Goal: Transaction & Acquisition: Purchase product/service

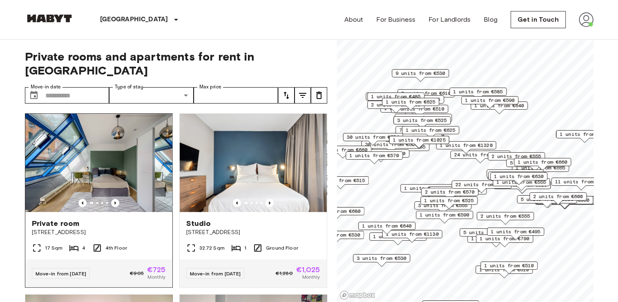
click at [114, 181] on img at bounding box center [98, 163] width 147 height 98
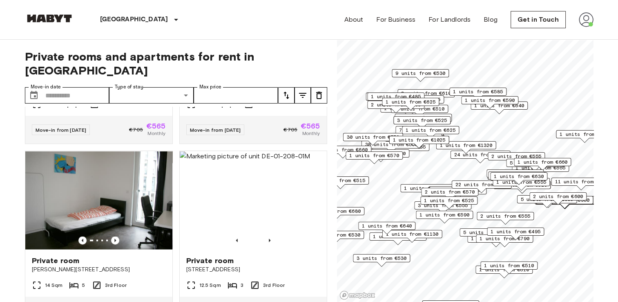
scroll to position [1660, 0]
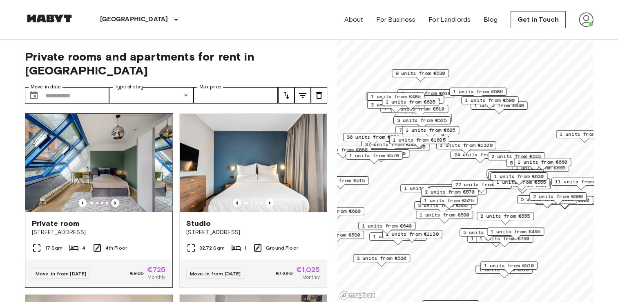
scroll to position [35, 0]
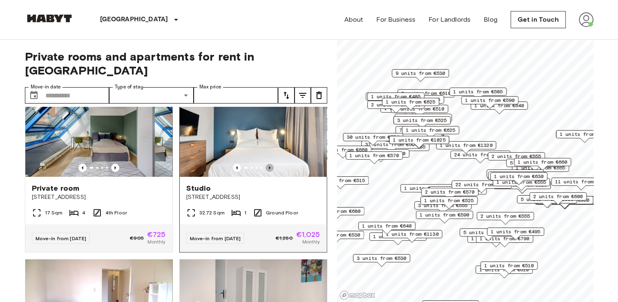
click at [266, 163] on icon "Previous image" at bounding box center [270, 167] width 8 height 8
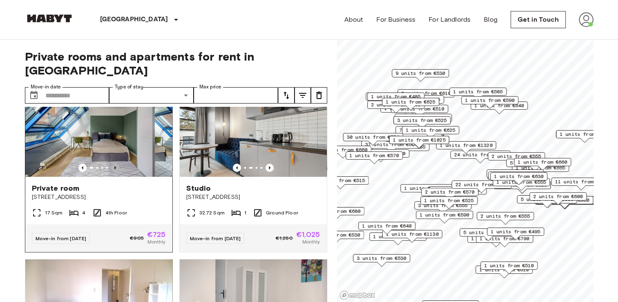
click at [111, 163] on icon "Previous image" at bounding box center [115, 167] width 8 height 8
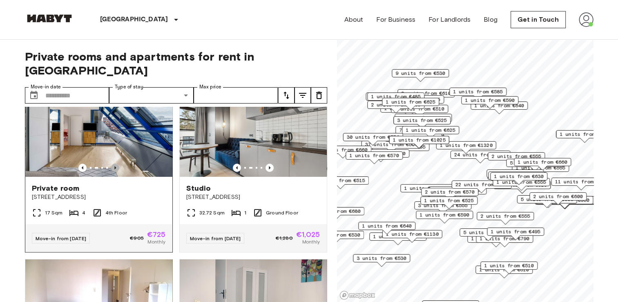
click at [111, 163] on icon "Previous image" at bounding box center [115, 167] width 8 height 8
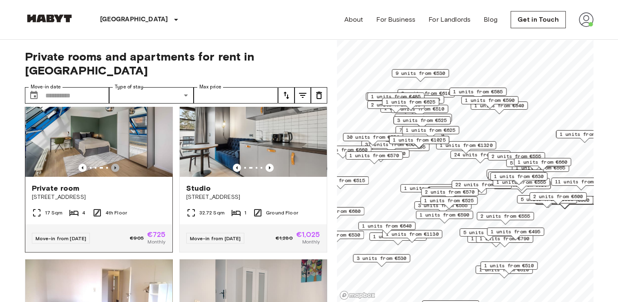
click at [111, 163] on icon "Previous image" at bounding box center [115, 167] width 8 height 8
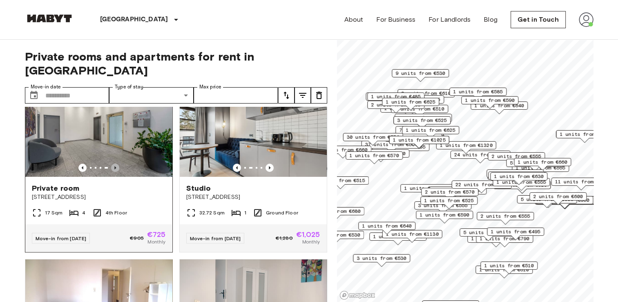
click at [111, 163] on icon "Previous image" at bounding box center [115, 167] width 8 height 8
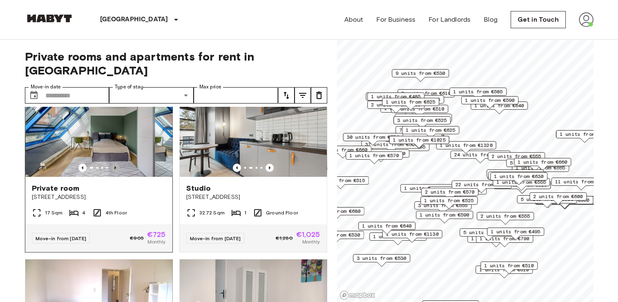
click at [111, 163] on icon "Previous image" at bounding box center [115, 167] width 8 height 8
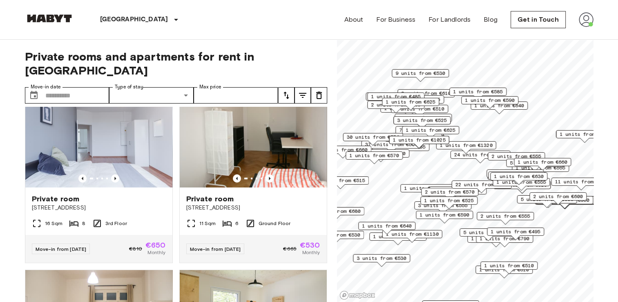
scroll to position [387, 0]
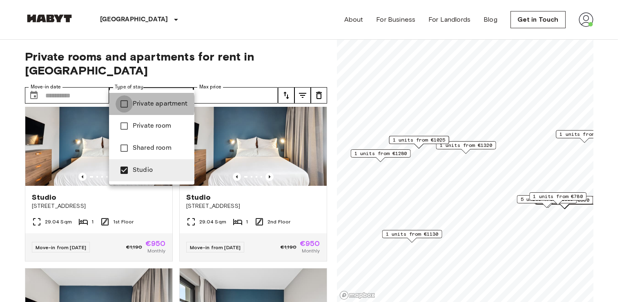
type input "**********"
click at [176, 75] on div at bounding box center [312, 151] width 624 height 302
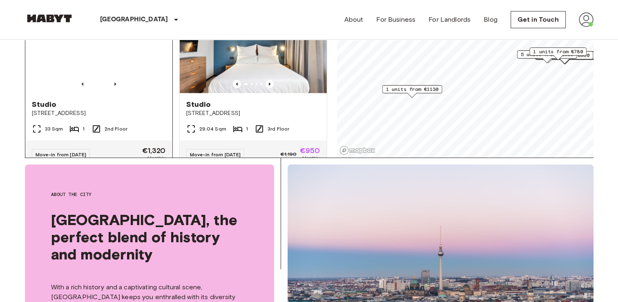
scroll to position [1238, 0]
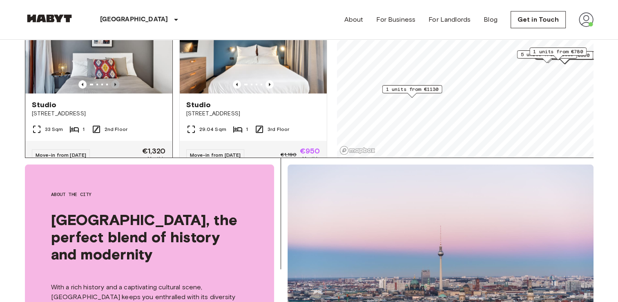
click at [114, 88] on icon "Previous image" at bounding box center [115, 84] width 8 height 8
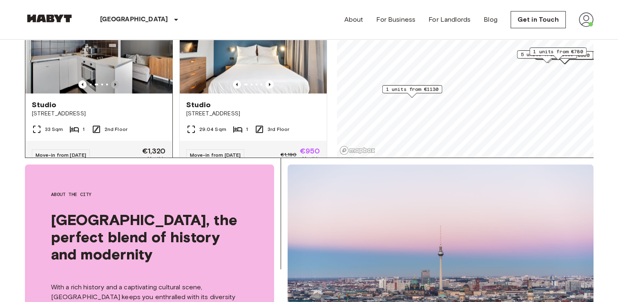
click at [114, 88] on icon "Previous image" at bounding box center [115, 84] width 8 height 8
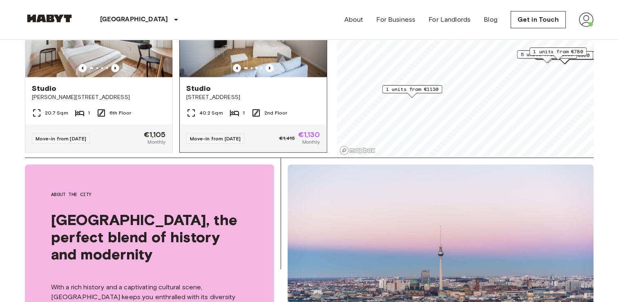
scroll to position [1464, 0]
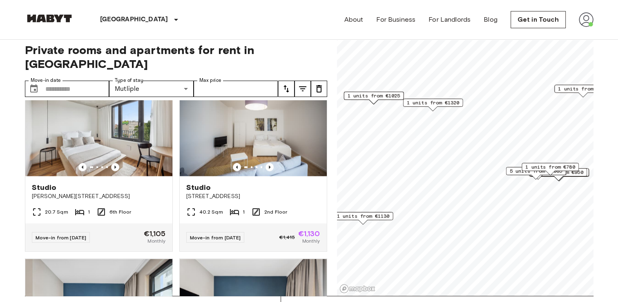
scroll to position [1464, 0]
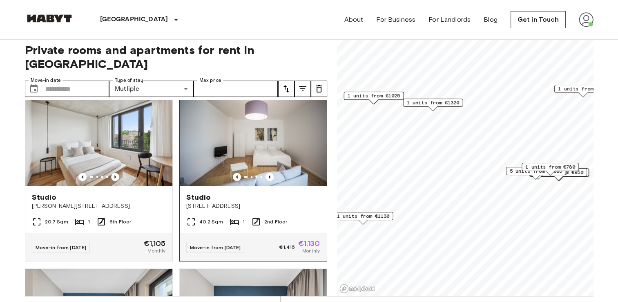
click at [246, 169] on img at bounding box center [253, 136] width 147 height 98
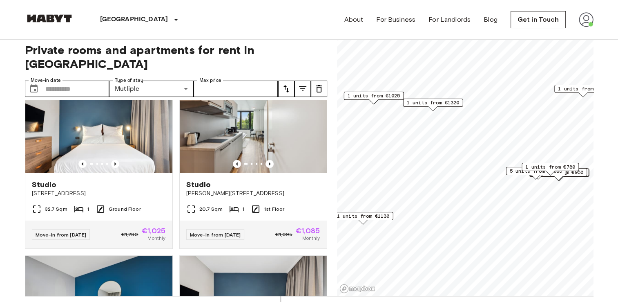
scroll to position [2021, 0]
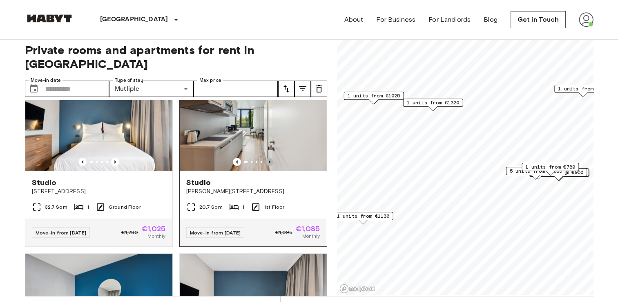
click at [266, 166] on icon "Previous image" at bounding box center [270, 162] width 8 height 8
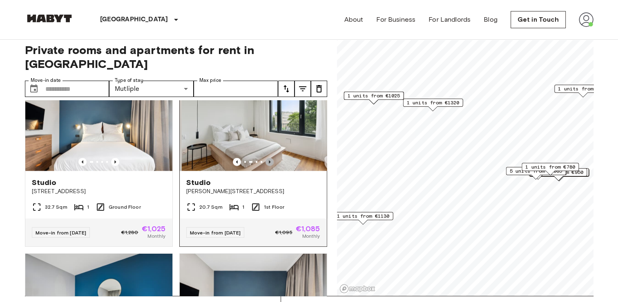
click at [266, 166] on icon "Previous image" at bounding box center [270, 162] width 8 height 8
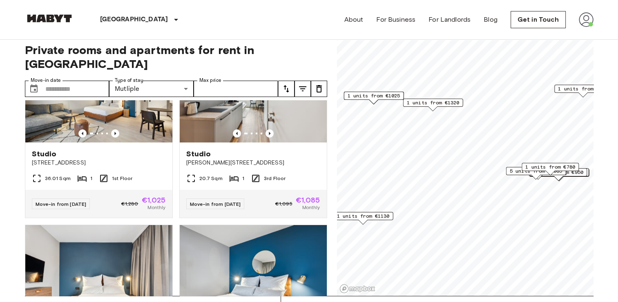
scroll to position [3496, 0]
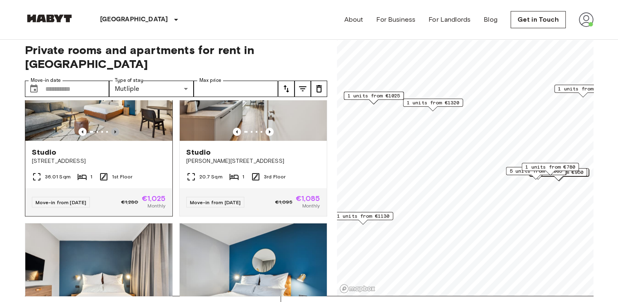
click at [112, 136] on icon "Previous image" at bounding box center [115, 131] width 8 height 8
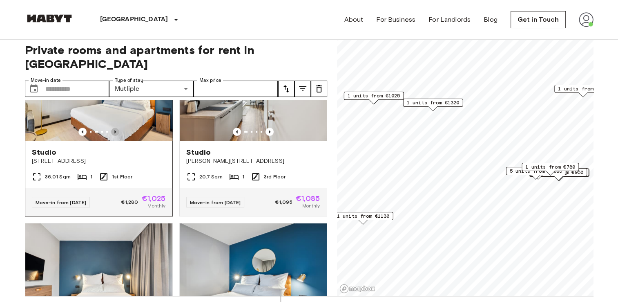
click at [112, 136] on icon "Previous image" at bounding box center [115, 131] width 8 height 8
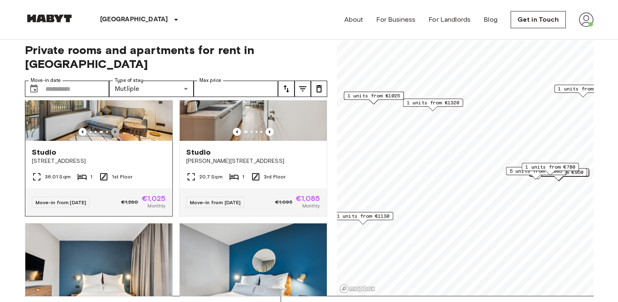
click at [112, 136] on icon "Previous image" at bounding box center [115, 131] width 8 height 8
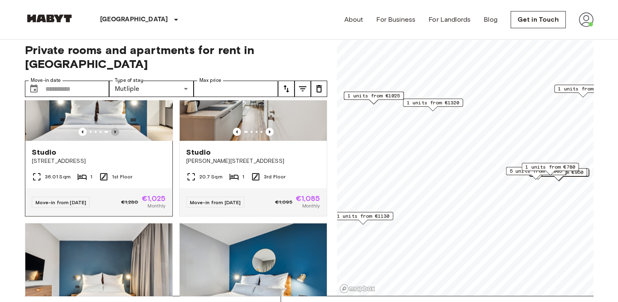
click at [112, 136] on icon "Previous image" at bounding box center [115, 131] width 8 height 8
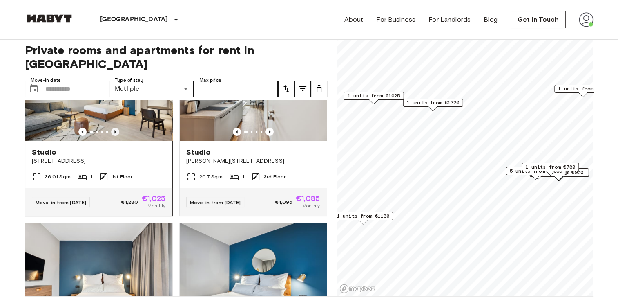
click at [112, 136] on icon "Previous image" at bounding box center [115, 131] width 8 height 8
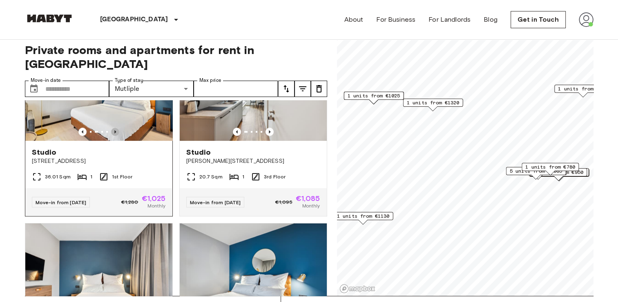
click at [112, 136] on icon "Previous image" at bounding box center [115, 131] width 8 height 8
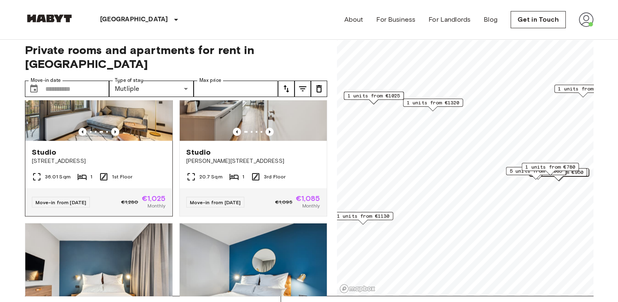
click at [122, 141] on img at bounding box center [98, 91] width 147 height 98
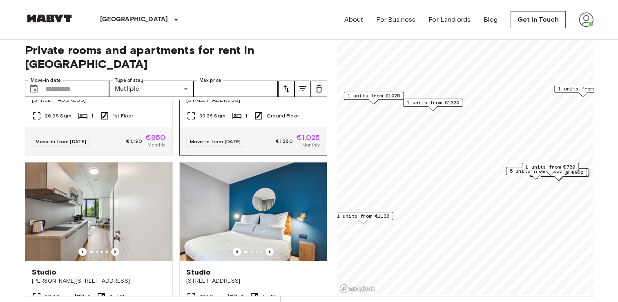
scroll to position [3712, 0]
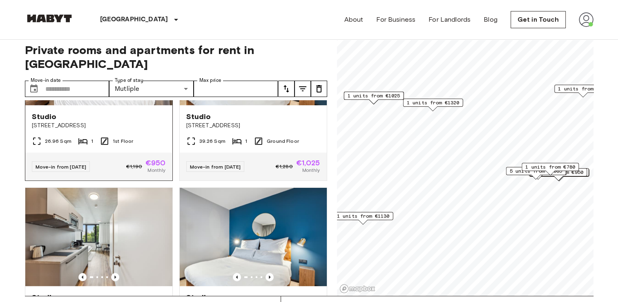
click at [111, 100] on icon "Previous image" at bounding box center [115, 96] width 8 height 8
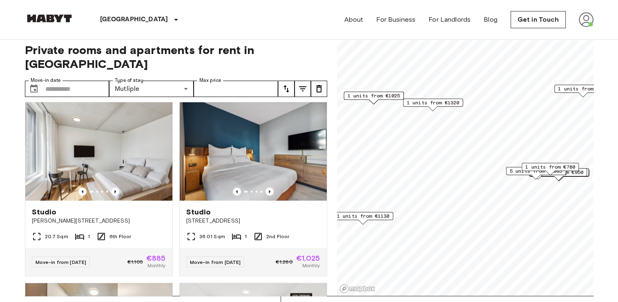
scroll to position [4097, 0]
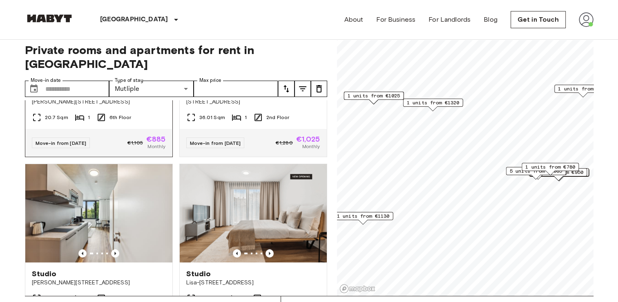
click at [72, 81] on img at bounding box center [98, 32] width 147 height 98
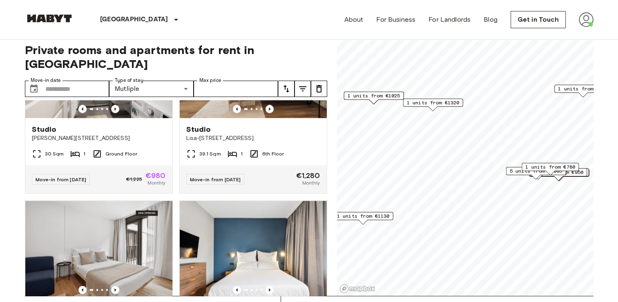
scroll to position [4603, 0]
click at [115, 112] on icon "Previous image" at bounding box center [115, 108] width 8 height 8
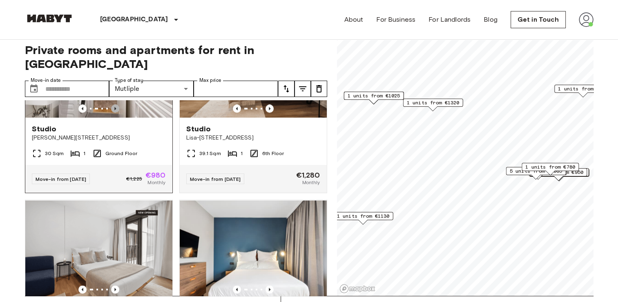
click at [115, 112] on icon "Previous image" at bounding box center [115, 108] width 8 height 8
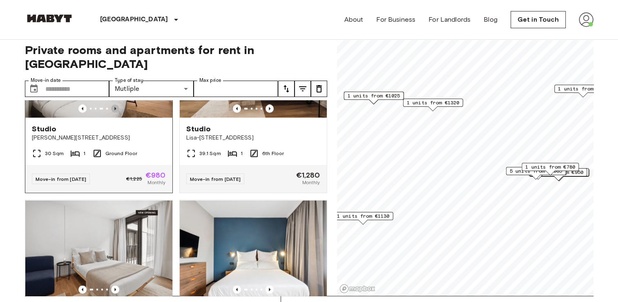
click at [115, 112] on icon "Previous image" at bounding box center [115, 108] width 8 height 8
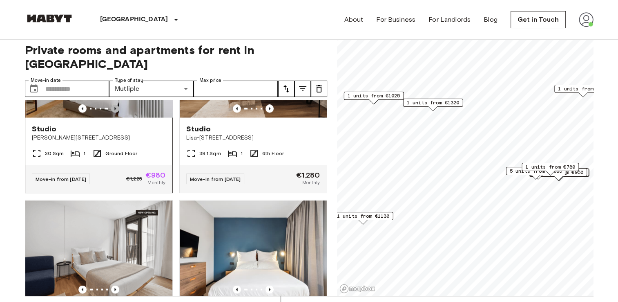
click at [115, 112] on icon "Previous image" at bounding box center [115, 108] width 8 height 8
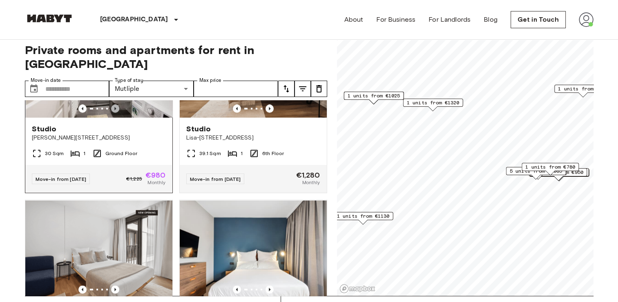
click at [115, 112] on icon "Previous image" at bounding box center [115, 108] width 8 height 8
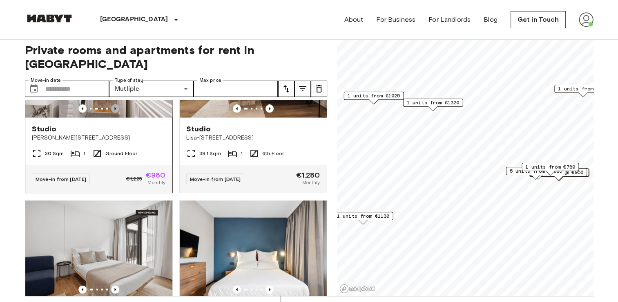
click at [115, 112] on icon "Previous image" at bounding box center [115, 108] width 8 height 8
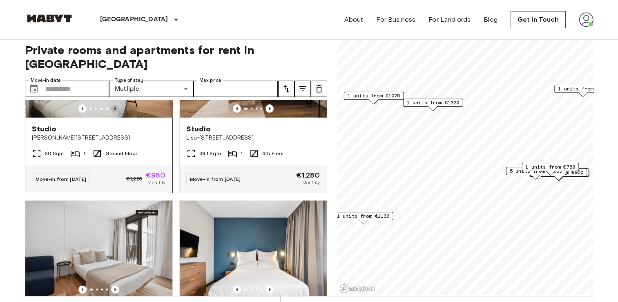
click at [115, 112] on icon "Previous image" at bounding box center [115, 108] width 8 height 8
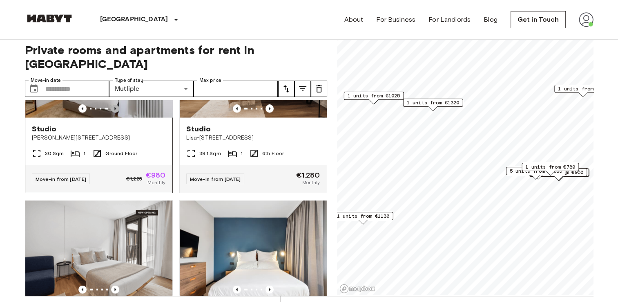
click at [115, 112] on icon "Previous image" at bounding box center [115, 108] width 8 height 8
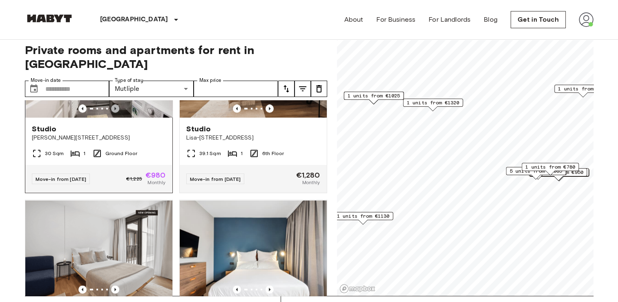
click at [115, 112] on icon "Previous image" at bounding box center [115, 108] width 8 height 8
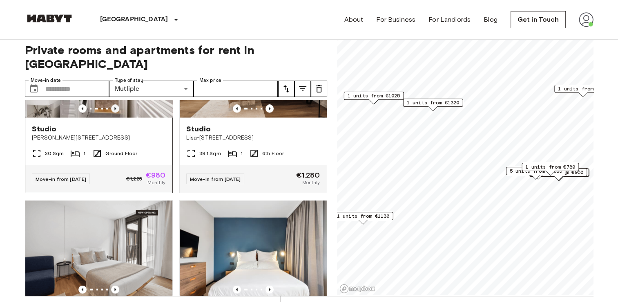
click at [115, 112] on icon "Previous image" at bounding box center [115, 108] width 8 height 8
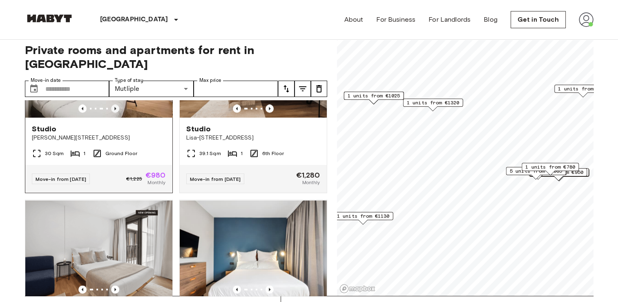
click at [115, 112] on icon "Previous image" at bounding box center [115, 108] width 8 height 8
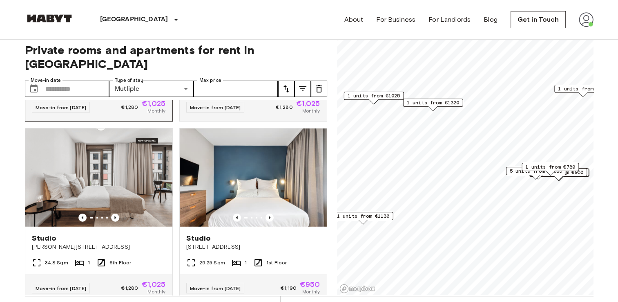
scroll to position [5397, 0]
click at [111, 40] on icon "Previous image" at bounding box center [115, 36] width 8 height 8
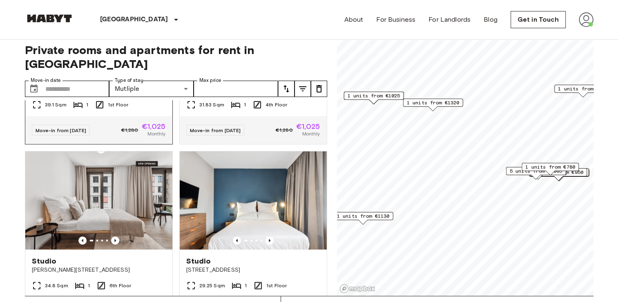
scroll to position [5372, 0]
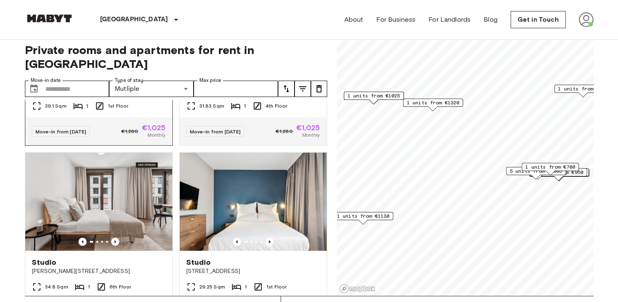
click at [115, 65] on icon "Previous image" at bounding box center [115, 61] width 8 height 8
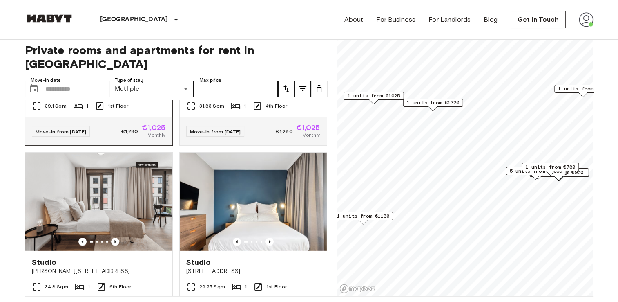
click at [115, 65] on icon "Previous image" at bounding box center [115, 61] width 8 height 8
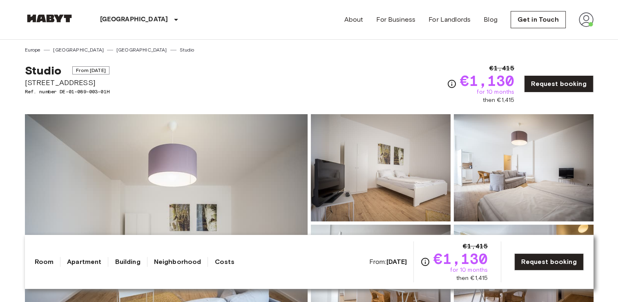
click at [219, 169] on img at bounding box center [166, 222] width 283 height 217
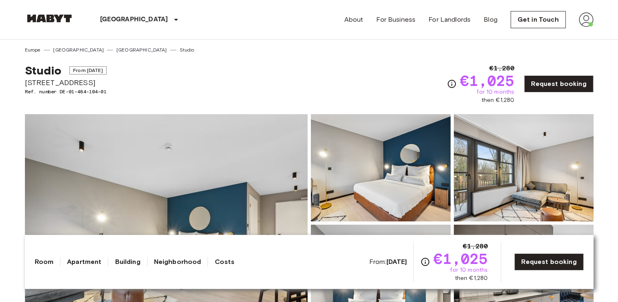
click at [115, 212] on img at bounding box center [166, 222] width 283 height 217
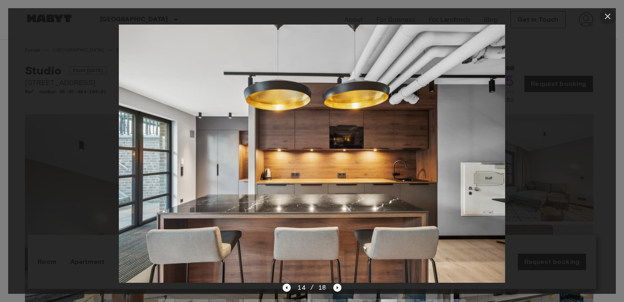
click at [609, 15] on icon "button" at bounding box center [608, 16] width 6 height 6
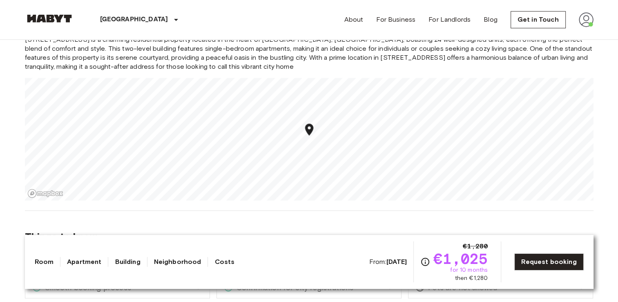
scroll to position [726, 0]
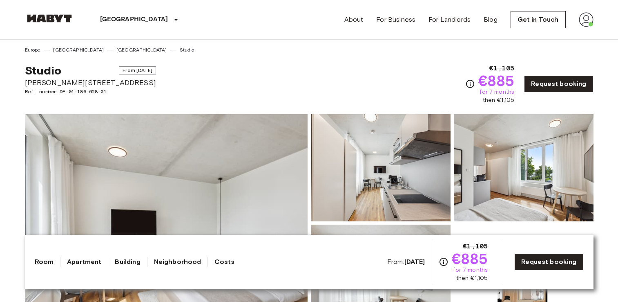
click at [179, 141] on img at bounding box center [166, 222] width 283 height 217
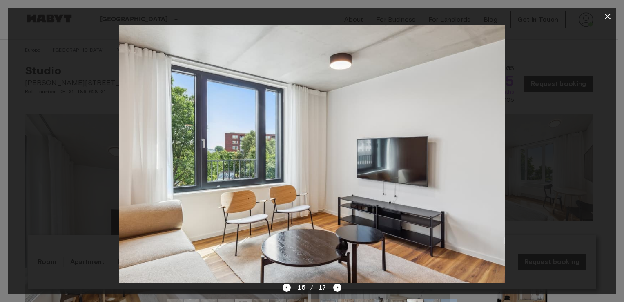
click at [604, 18] on icon "button" at bounding box center [608, 16] width 10 height 10
